Goal: Task Accomplishment & Management: Manage account settings

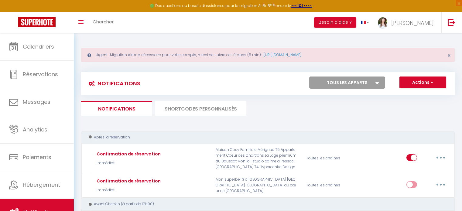
scroll to position [122, 0]
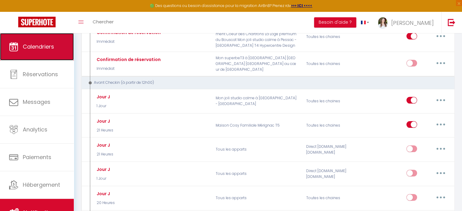
click at [35, 48] on span "Calendriers" at bounding box center [38, 47] width 31 height 8
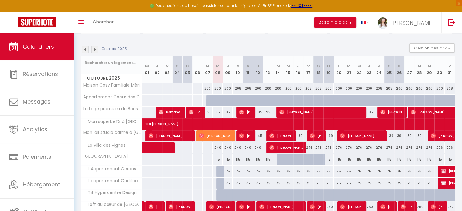
scroll to position [107, 0]
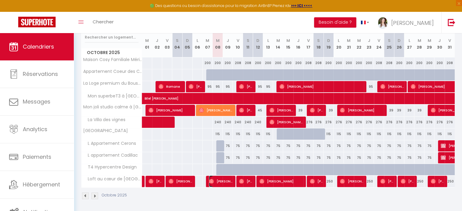
click at [220, 180] on span "[PERSON_NAME]" at bounding box center [220, 182] width 23 height 12
select select "OK"
select select "0"
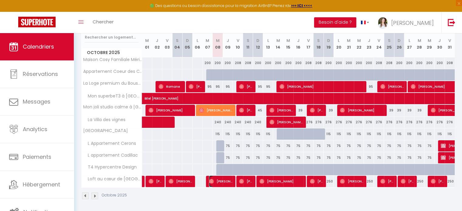
select select "1"
select select
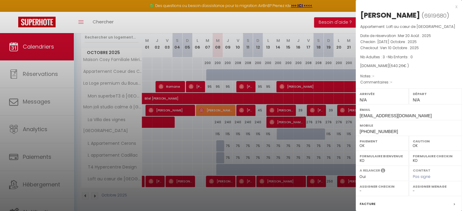
click at [186, 107] on div at bounding box center [231, 105] width 462 height 211
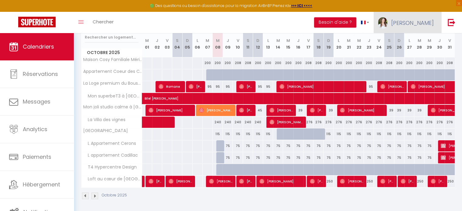
click at [420, 28] on link "[PERSON_NAME]" at bounding box center [408, 22] width 68 height 21
click at [422, 43] on link "Paramètres" at bounding box center [417, 42] width 45 height 10
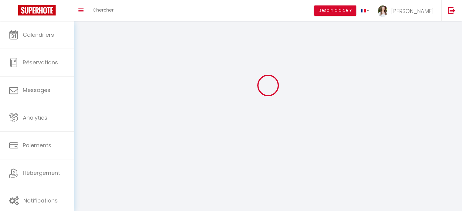
type input "[PERSON_NAME]"
type input "Gauvelet"
type input "0615467432"
type input "[STREET_ADDRESS]"
type input "33000"
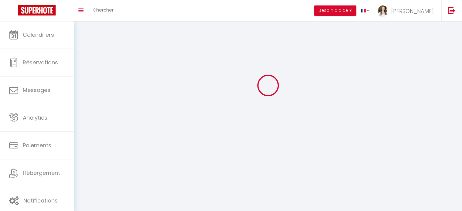
type input "[GEOGRAPHIC_DATA]"
type input "esk5YDlVXrVxIm9xQrfZuZtSS"
type input "FgPAYmehG1DJTrQEKtD7Za287"
select select "28"
select select "fr"
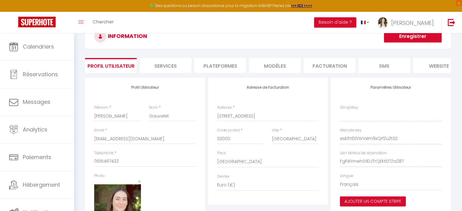
type input "esk5YDlVXrVxIm9xQrfZuZtSS"
type input "FgPAYmehG1DJTrQEKtD7Za287"
type input "[URL][DOMAIN_NAME]"
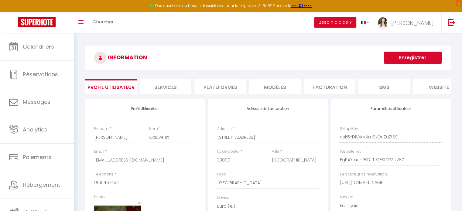
click at [211, 86] on li "Plateformes" at bounding box center [220, 86] width 52 height 15
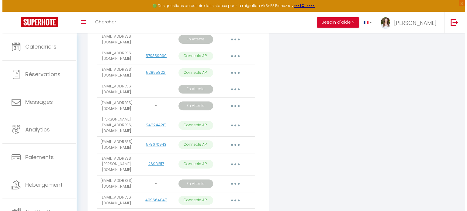
scroll to position [152, 0]
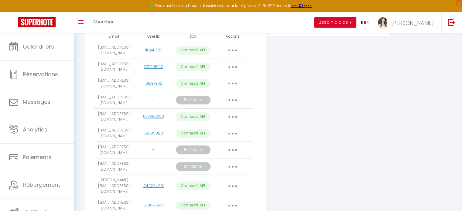
click at [233, 84] on icon "button" at bounding box center [233, 84] width 2 height 2
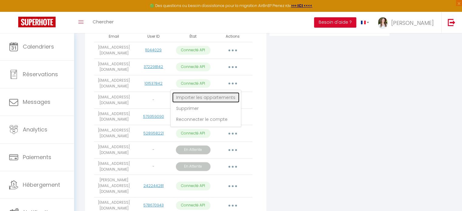
click at [232, 101] on link "Importer les appartements" at bounding box center [205, 97] width 67 height 10
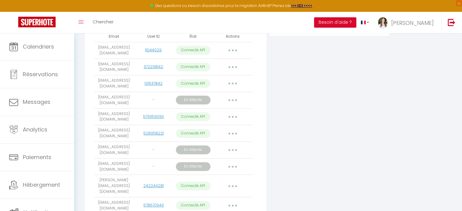
select select "78426"
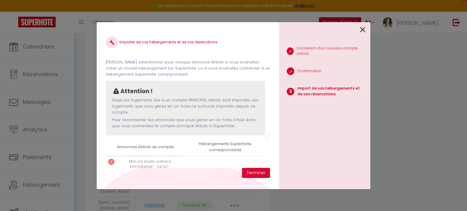
scroll to position [28, 0]
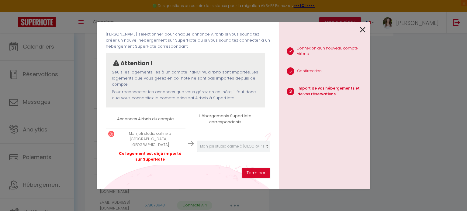
click at [360, 30] on icon at bounding box center [362, 29] width 5 height 9
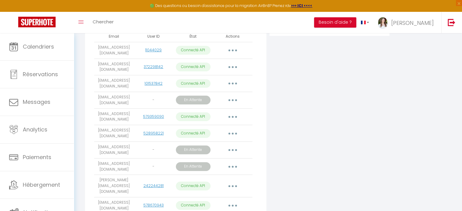
click at [233, 68] on icon "button" at bounding box center [233, 67] width 2 height 2
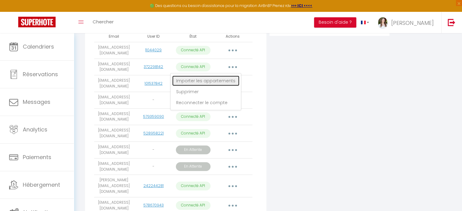
click at [231, 83] on link "Importer les appartements" at bounding box center [205, 81] width 67 height 10
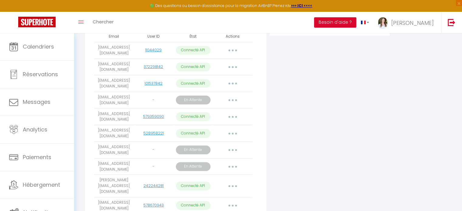
select select "78395"
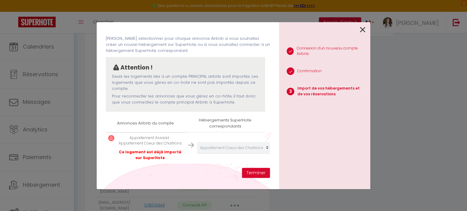
click at [359, 31] on div at bounding box center [322, 29] width 86 height 14
click at [366, 31] on div "1 Connexion d'un nouveau compte Airbnb 2 Confirmation 3 Import de vos hébergeme…" at bounding box center [324, 105] width 91 height 167
click at [363, 30] on icon at bounding box center [362, 29] width 5 height 9
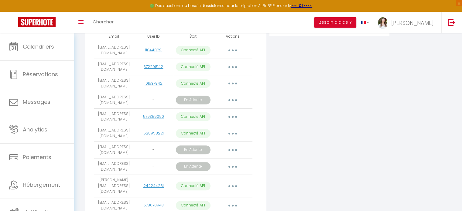
click at [231, 55] on button "button" at bounding box center [232, 51] width 17 height 10
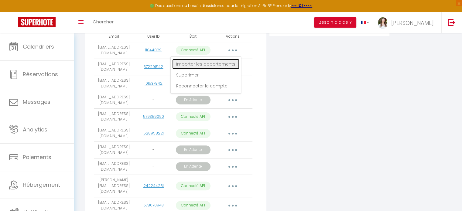
click at [229, 66] on link "Importer les appartements" at bounding box center [205, 64] width 67 height 10
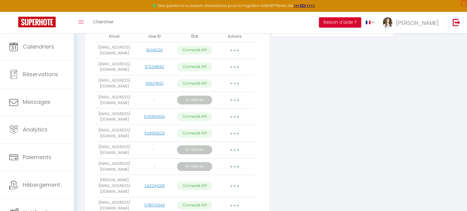
select select
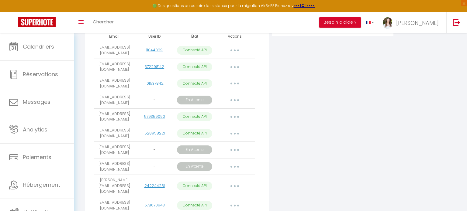
select select "78439"
select select "78376"
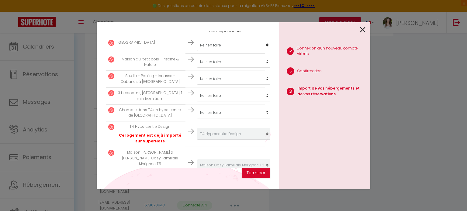
scroll to position [137, 0]
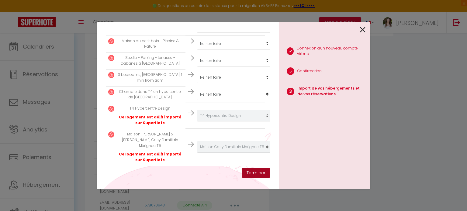
click at [249, 177] on button "Terminer" at bounding box center [256, 173] width 28 height 10
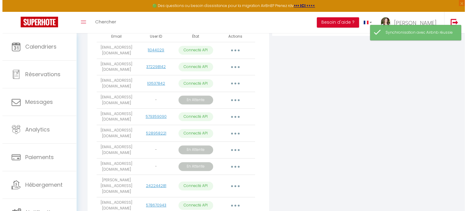
scroll to position [213, 0]
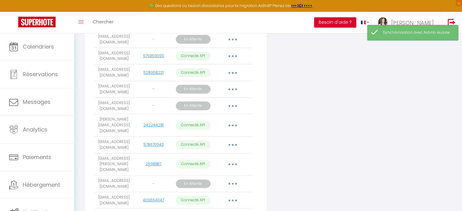
click at [234, 129] on button "button" at bounding box center [232, 126] width 17 height 10
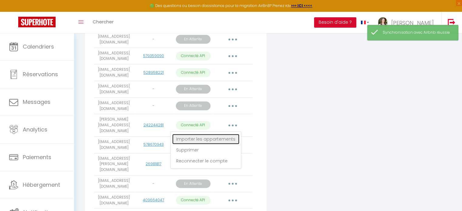
click at [229, 138] on link "Importer les appartements" at bounding box center [205, 139] width 67 height 10
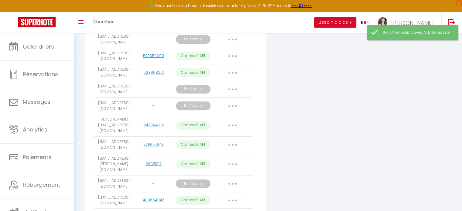
select select
select select "78427"
select select
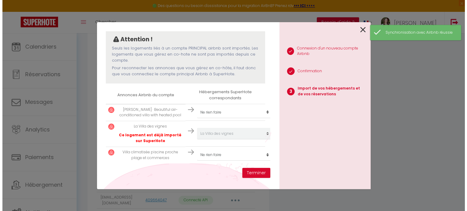
scroll to position [56, 0]
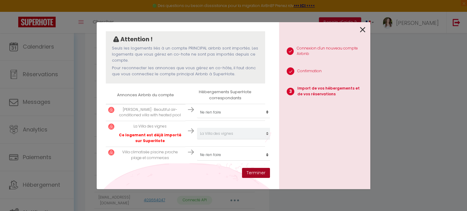
click at [251, 175] on button "Terminer" at bounding box center [256, 173] width 28 height 10
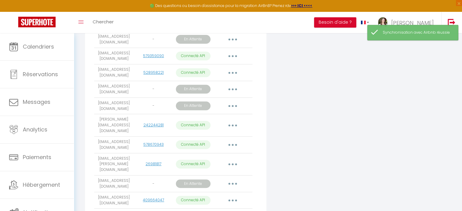
click at [232, 144] on icon "button" at bounding box center [233, 145] width 2 height 2
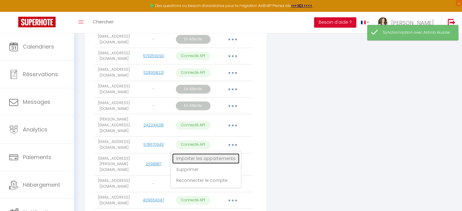
click at [232, 153] on link "Importer les appartements" at bounding box center [205, 158] width 67 height 10
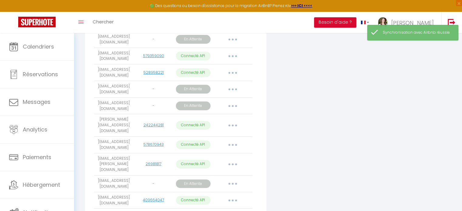
scroll to position [22, 0]
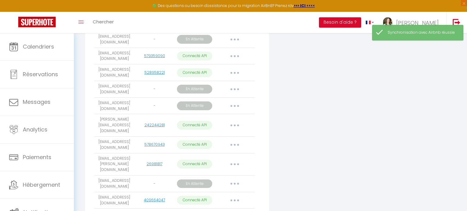
select select "78428"
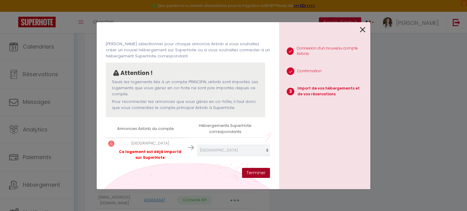
click at [249, 172] on button "Terminer" at bounding box center [256, 173] width 28 height 10
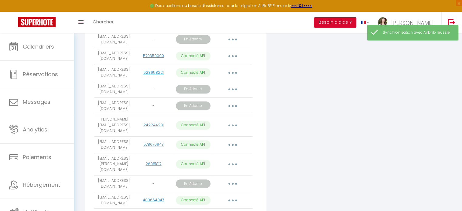
click at [232, 160] on button "button" at bounding box center [232, 165] width 17 height 10
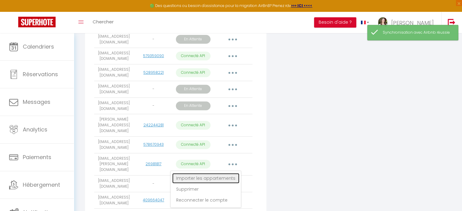
click at [225, 173] on link "Importer les appartements" at bounding box center [205, 178] width 67 height 10
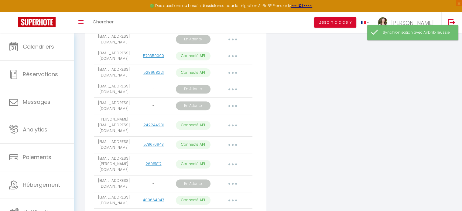
select select "78469"
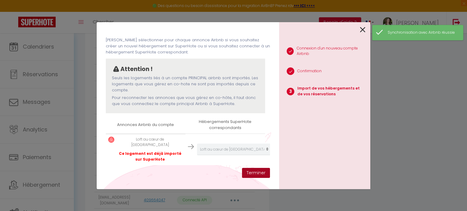
click at [250, 173] on button "Terminer" at bounding box center [256, 173] width 28 height 10
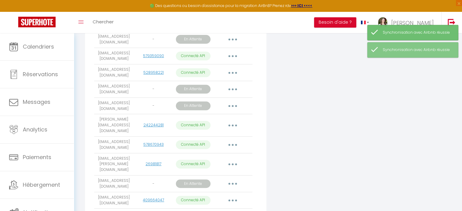
scroll to position [243, 0]
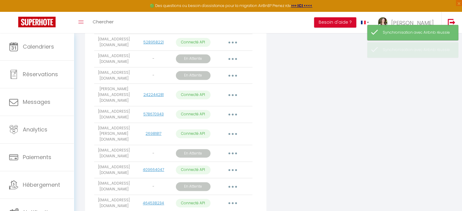
click at [228, 165] on button "button" at bounding box center [232, 170] width 17 height 10
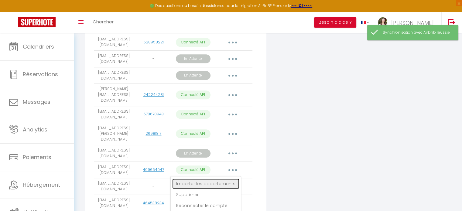
click at [230, 179] on link "Importer les appartements" at bounding box center [205, 184] width 67 height 10
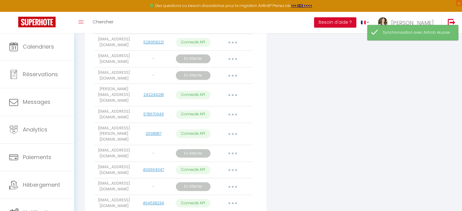
select select
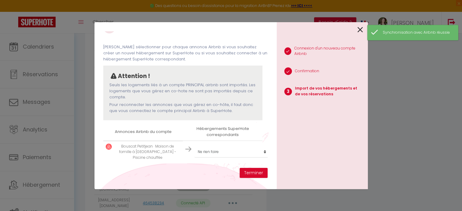
scroll to position [19, 0]
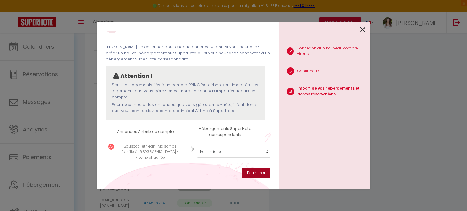
click at [260, 170] on button "Terminer" at bounding box center [256, 173] width 28 height 10
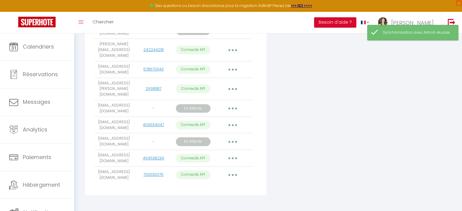
scroll to position [289, 0]
click at [235, 153] on button "button" at bounding box center [232, 158] width 17 height 10
click at [224, 166] on link "Importer les appartements" at bounding box center [205, 171] width 67 height 10
select select
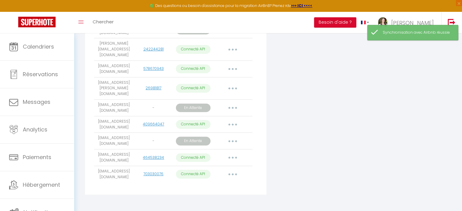
select select
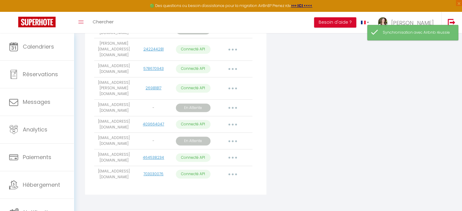
select select
select select "78431"
select select "78432"
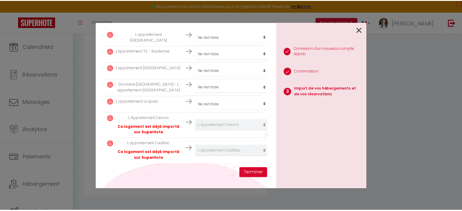
scroll to position [198, 0]
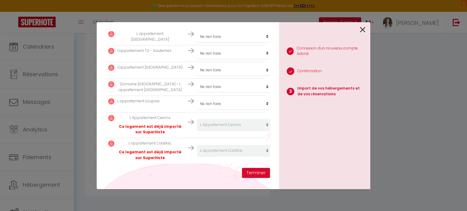
click at [361, 31] on icon at bounding box center [362, 29] width 5 height 9
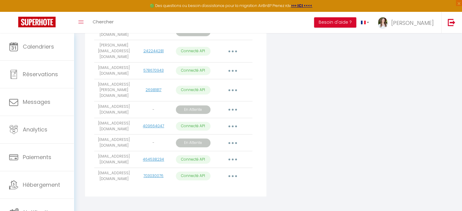
click at [229, 171] on button "button" at bounding box center [232, 176] width 17 height 10
click at [215, 185] on link "Importer les appartements" at bounding box center [205, 190] width 67 height 10
select select
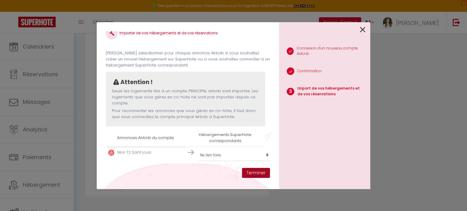
click at [265, 172] on button "Terminer" at bounding box center [256, 173] width 28 height 10
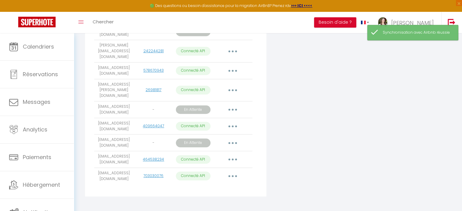
click at [410, 122] on div "Ajouter un compte Airbnb Email User ID État Actions [EMAIL_ADDRESS][DOMAIN_NAME…" at bounding box center [268, 6] width 369 height 388
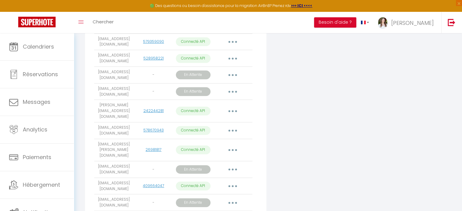
scroll to position [226, 0]
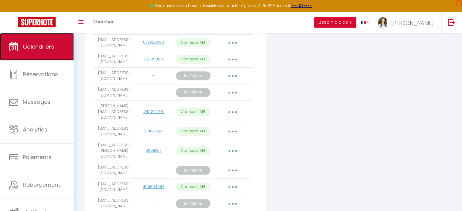
click at [58, 47] on link "Calendriers" at bounding box center [37, 46] width 74 height 27
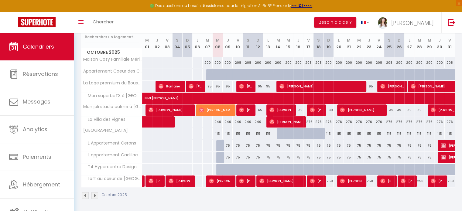
scroll to position [107, 0]
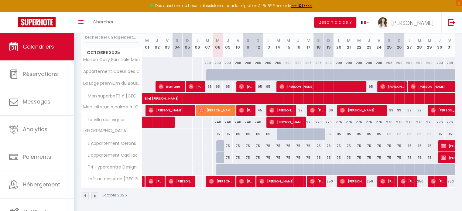
click at [120, 180] on span "Loft au cœur de [GEOGRAPHIC_DATA]" at bounding box center [112, 179] width 61 height 7
click at [116, 178] on span "Loft au cœur de [GEOGRAPHIC_DATA]" at bounding box center [112, 179] width 61 height 7
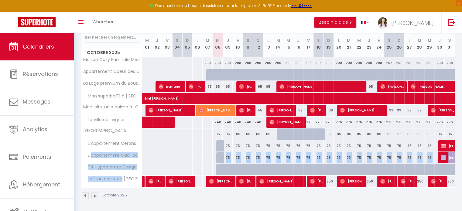
drag, startPoint x: 116, startPoint y: 178, endPoint x: 112, endPoint y: 161, distance: 17.5
click at [112, 161] on tbody "Maison Cosy Familiale Mérignac T5 200 200 200 208 208" at bounding box center [268, 122] width 374 height 130
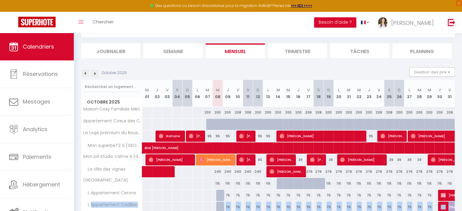
scroll to position [46, 0]
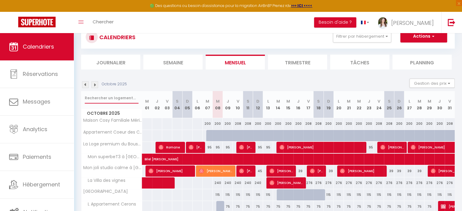
click at [124, 98] on input "text" at bounding box center [112, 98] width 54 height 11
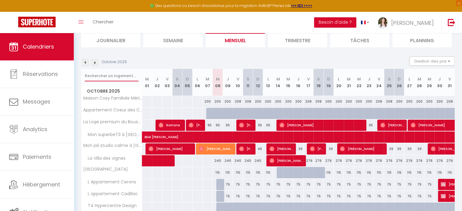
scroll to position [77, 0]
